Goal: Contribute content

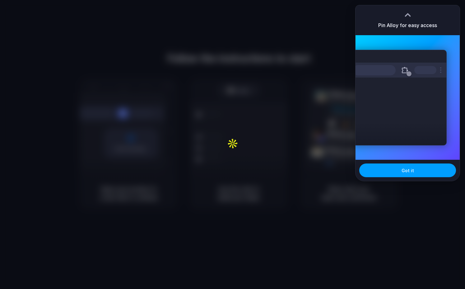
click at [406, 174] on button "Got it" at bounding box center [407, 170] width 97 height 14
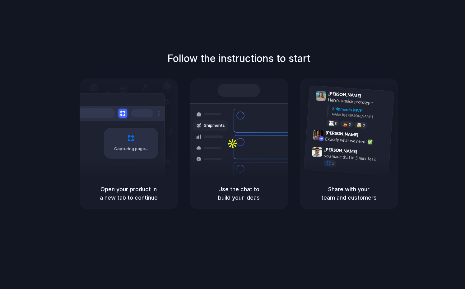
drag, startPoint x: 415, startPoint y: 9, endPoint x: 405, endPoint y: 15, distance: 12.4
click at [415, 9] on div "Follow the instructions to start Capturing page Open your product in a new tab …" at bounding box center [239, 150] width 478 height 301
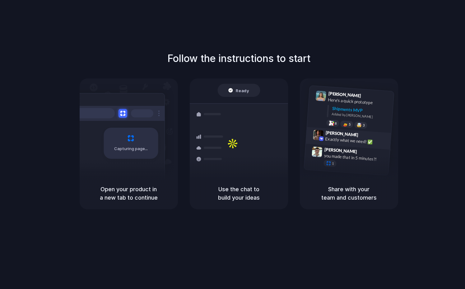
click at [343, 140] on div "Exactly what we need! ✅" at bounding box center [356, 140] width 62 height 11
click at [246, 91] on span "Freight Shipments v1" at bounding box center [230, 93] width 41 height 6
click at [246, 189] on h5 "Use the chat to build your ideas" at bounding box center [238, 193] width 83 height 17
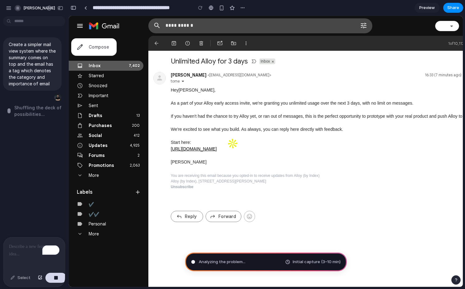
type input "**********"
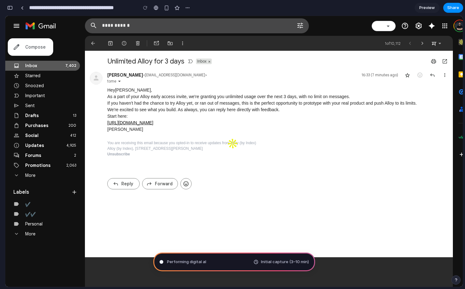
scroll to position [192, 0]
click at [10, 7] on div "button" at bounding box center [10, 8] width 6 height 4
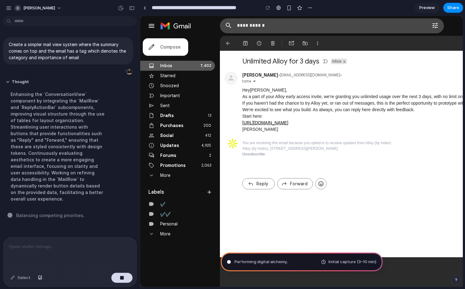
scroll to position [0, 0]
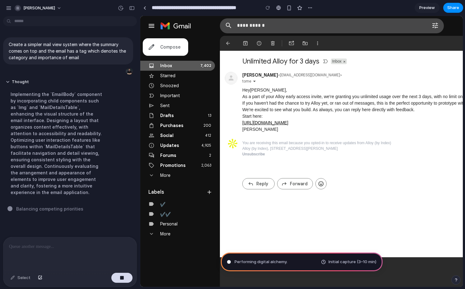
click at [48, 250] on div "To enrich screen reader interactions, please activate Accessibility in Grammarl…" at bounding box center [69, 253] width 133 height 33
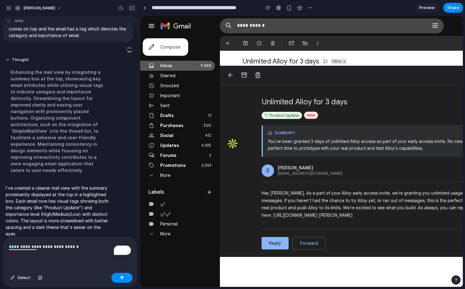
click at [131, 8] on div "button" at bounding box center [132, 8] width 6 height 4
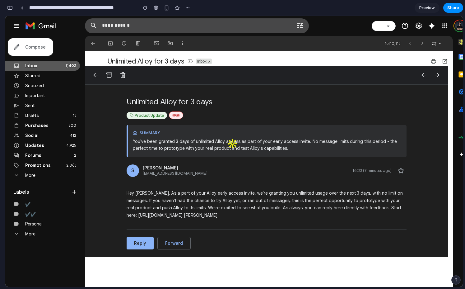
click at [13, 9] on button "button" at bounding box center [10, 8] width 10 height 10
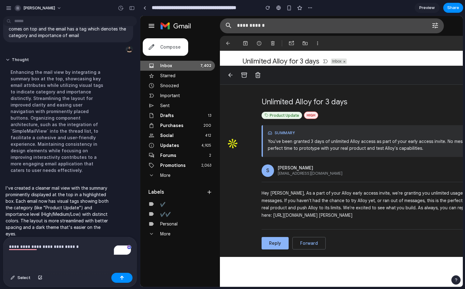
click at [77, 247] on p "**********" at bounding box center [70, 246] width 122 height 7
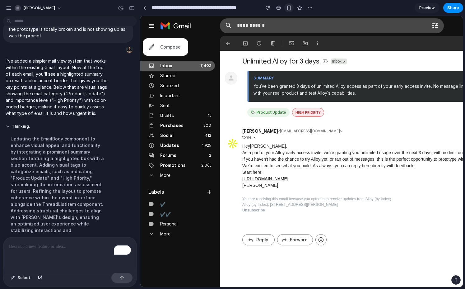
click at [287, 8] on div "button" at bounding box center [289, 7] width 5 height 5
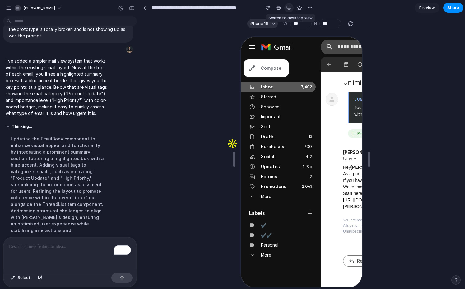
click at [287, 8] on div "button" at bounding box center [289, 7] width 5 height 5
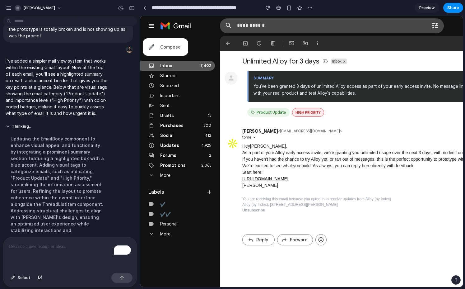
click at [47, 241] on div "To enrich screen reader interactions, please activate Accessibility in Grammarl…" at bounding box center [69, 253] width 133 height 33
